Goal: Book appointment/travel/reservation

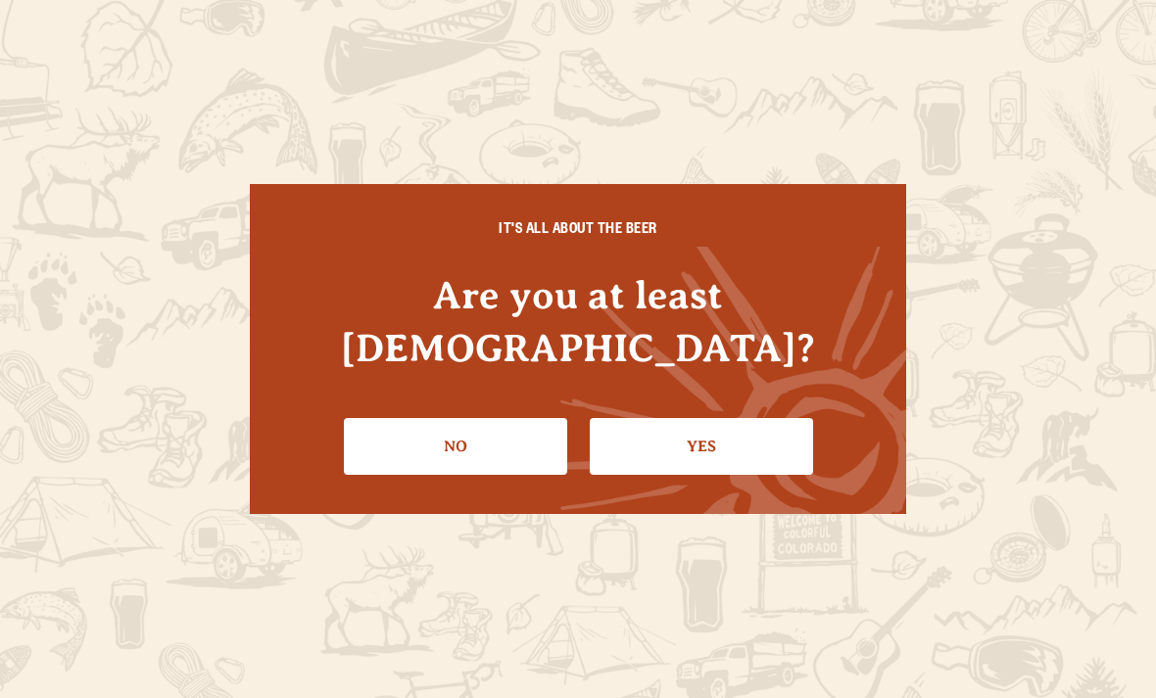
click at [733, 418] on link "Yes" at bounding box center [701, 446] width 223 height 57
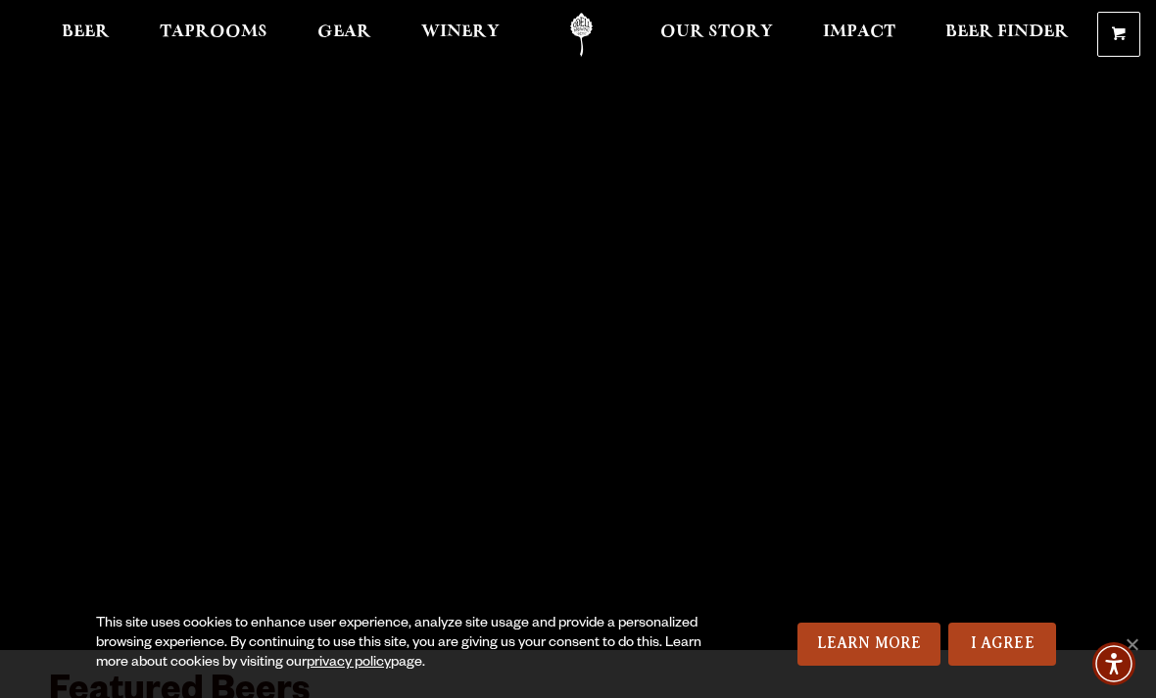
click at [1023, 641] on link "I Agree" at bounding box center [1002, 644] width 108 height 43
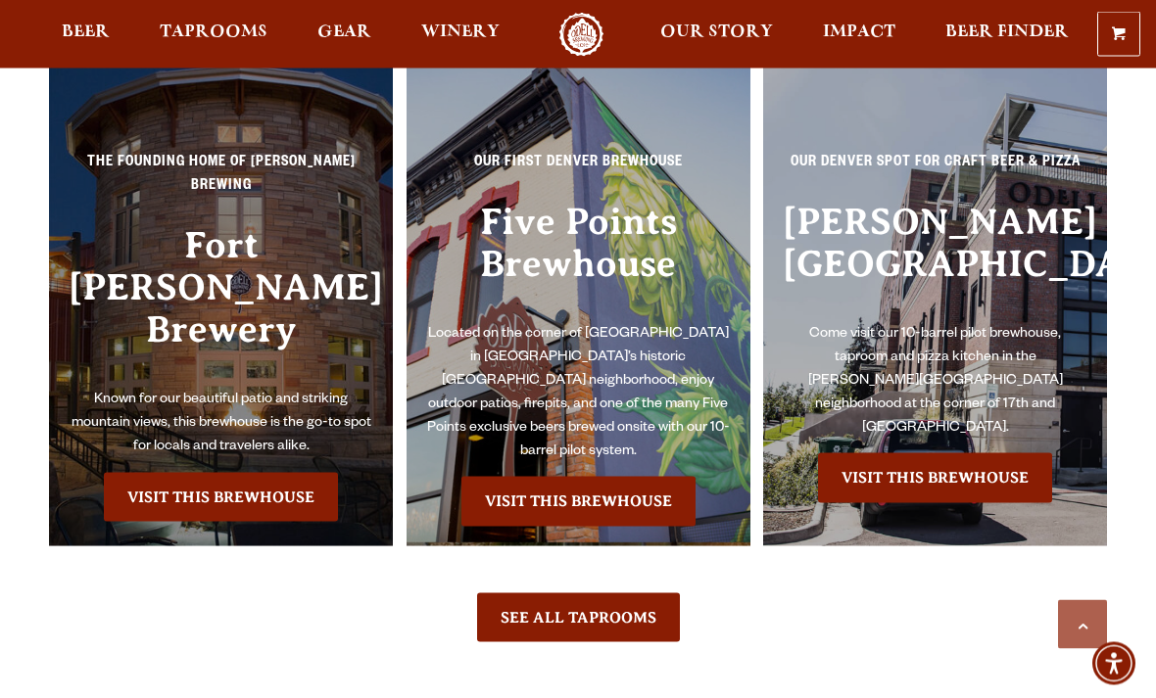
scroll to position [3924, 0]
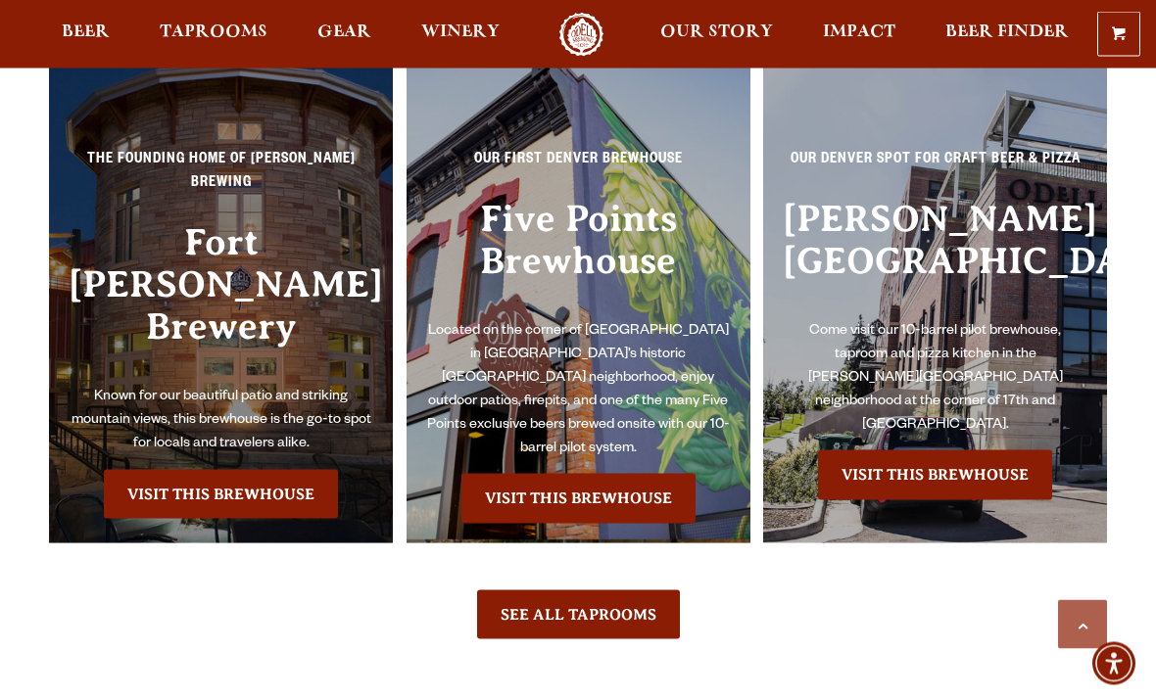
click at [239, 396] on div "The Founding Home of [PERSON_NAME] Brewing [GEOGRAPHIC_DATA][PERSON_NAME] Known…" at bounding box center [221, 287] width 344 height 512
click at [264, 470] on link "Visit this Brewhouse" at bounding box center [221, 494] width 234 height 49
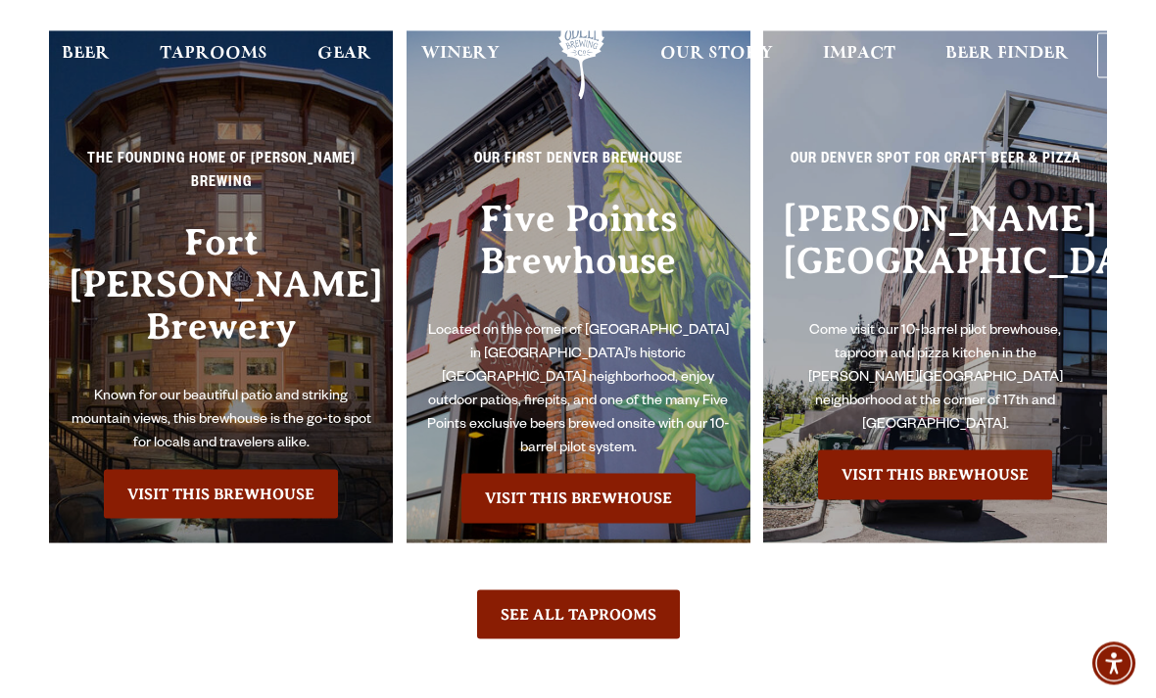
scroll to position [3987, 0]
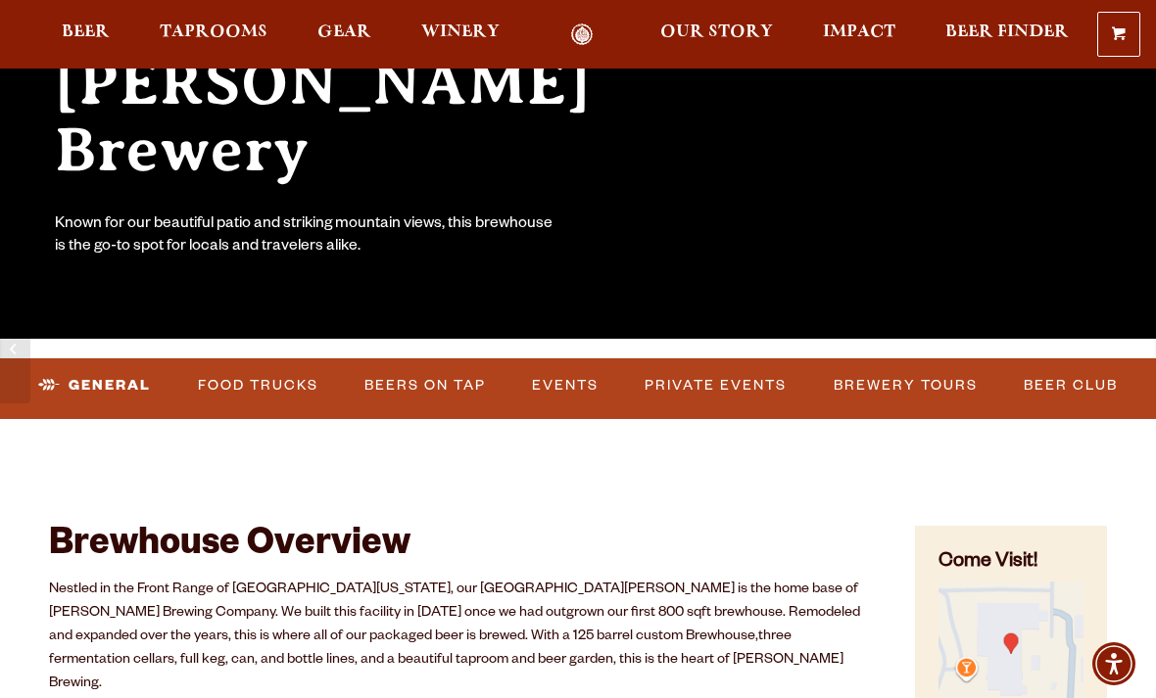
scroll to position [312, 0]
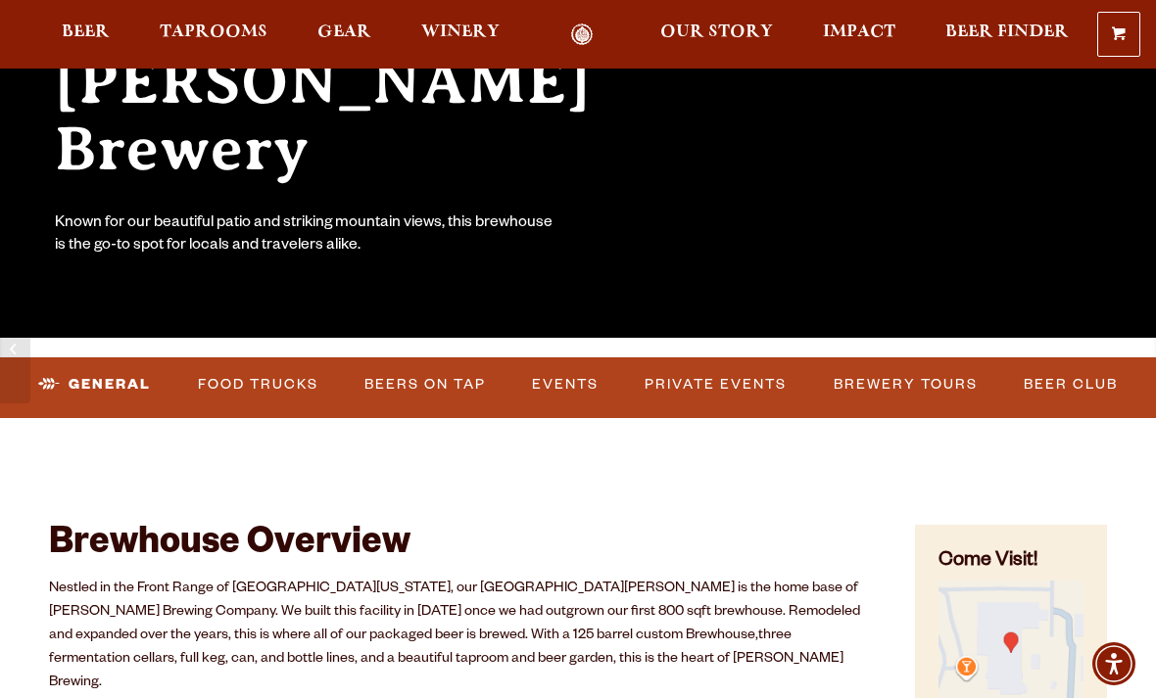
click at [949, 378] on link "Brewery Tours" at bounding box center [906, 384] width 160 height 45
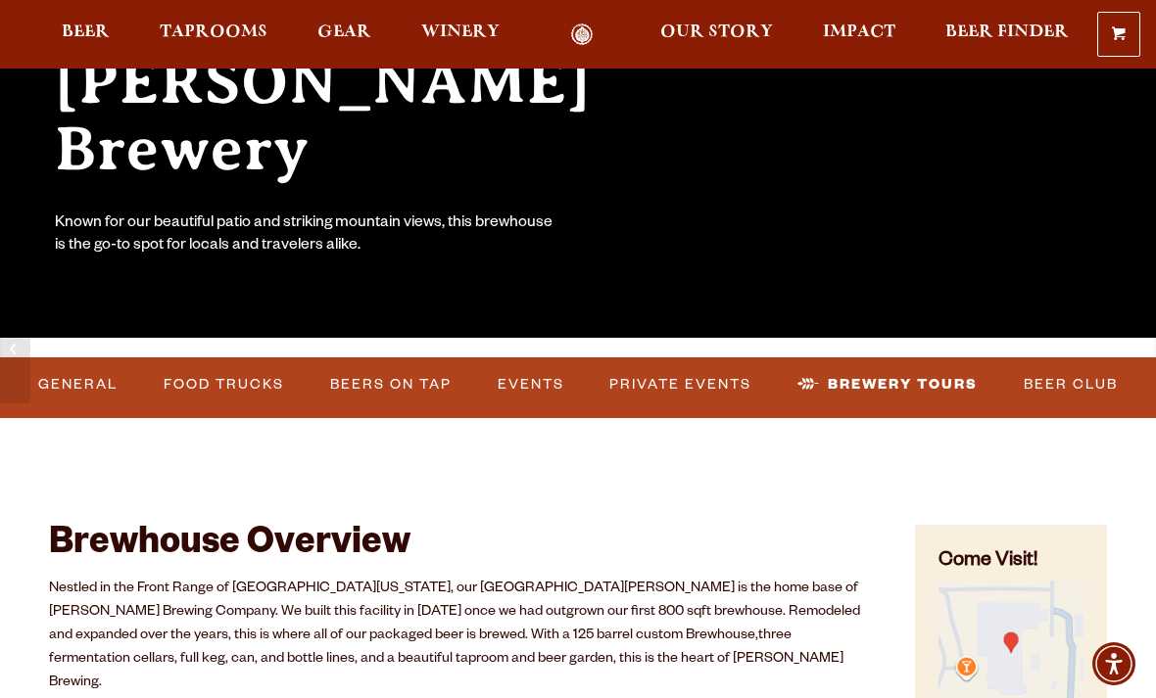
scroll to position [376, 0]
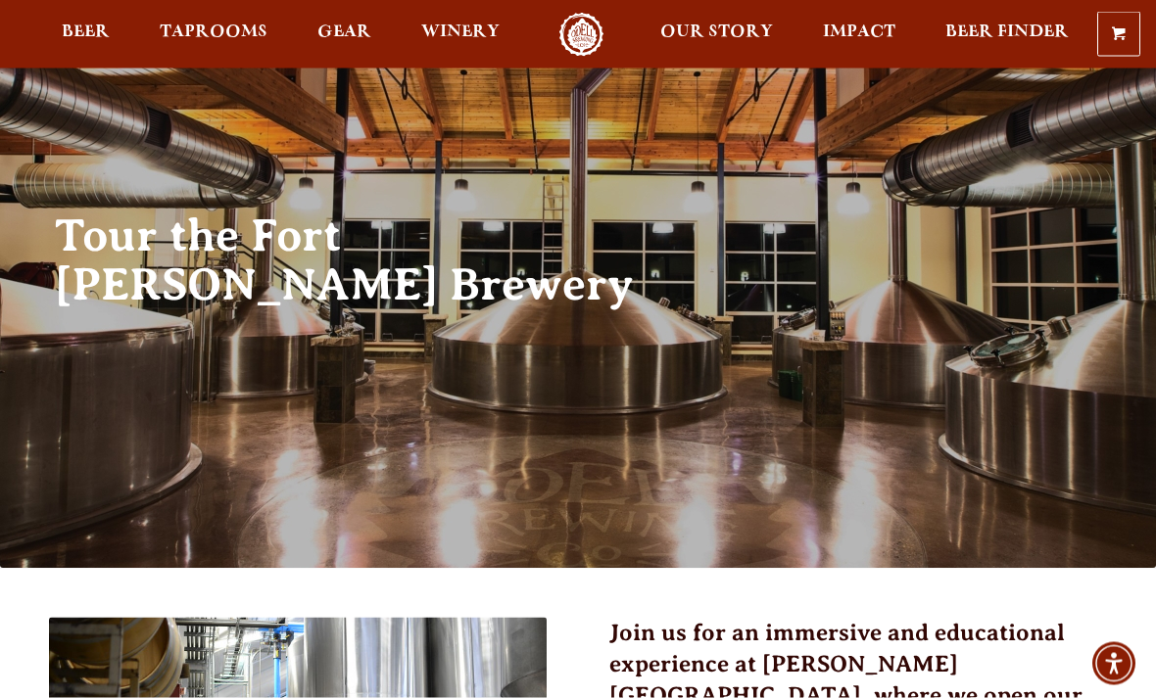
scroll to position [44, 0]
